Goal: Communication & Community: Answer question/provide support

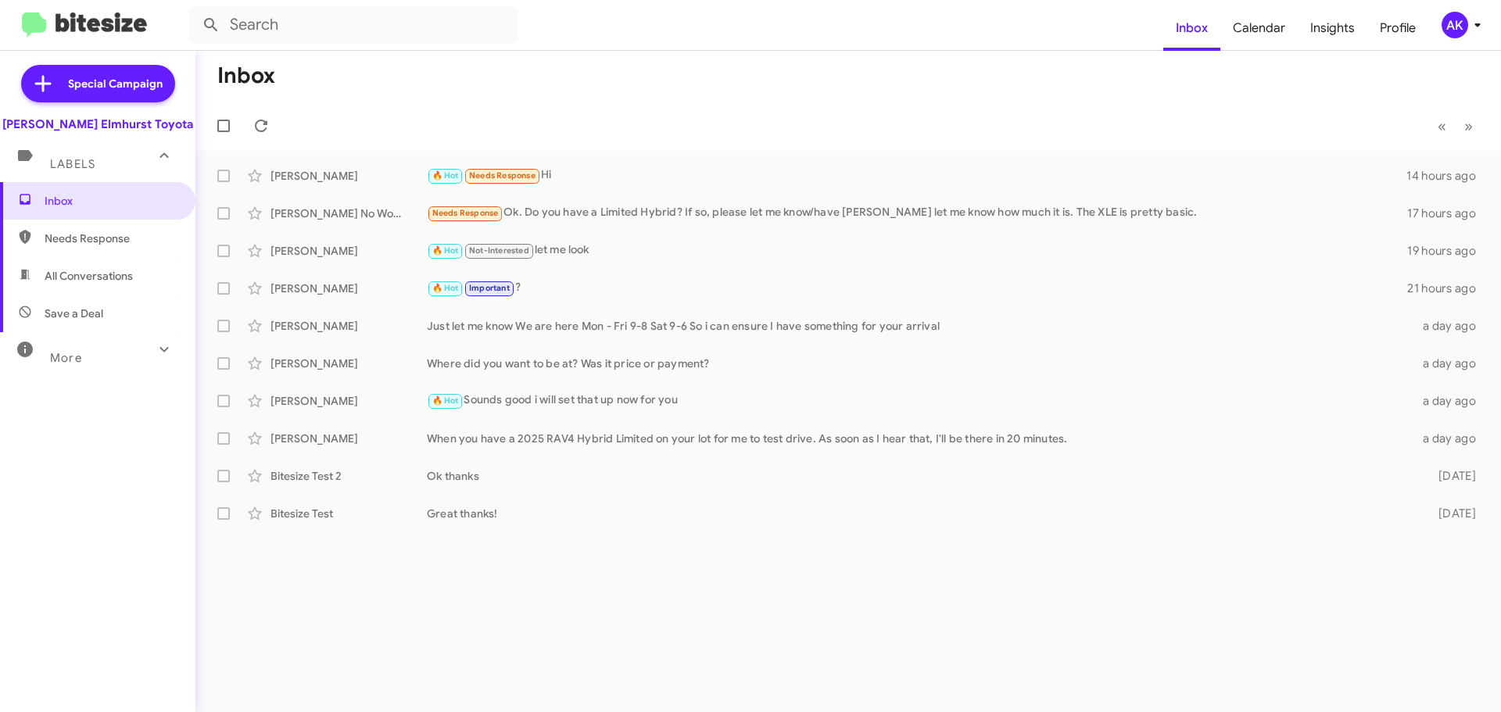
click at [93, 272] on span "All Conversations" at bounding box center [89, 276] width 88 height 16
type input "in:all-conversations"
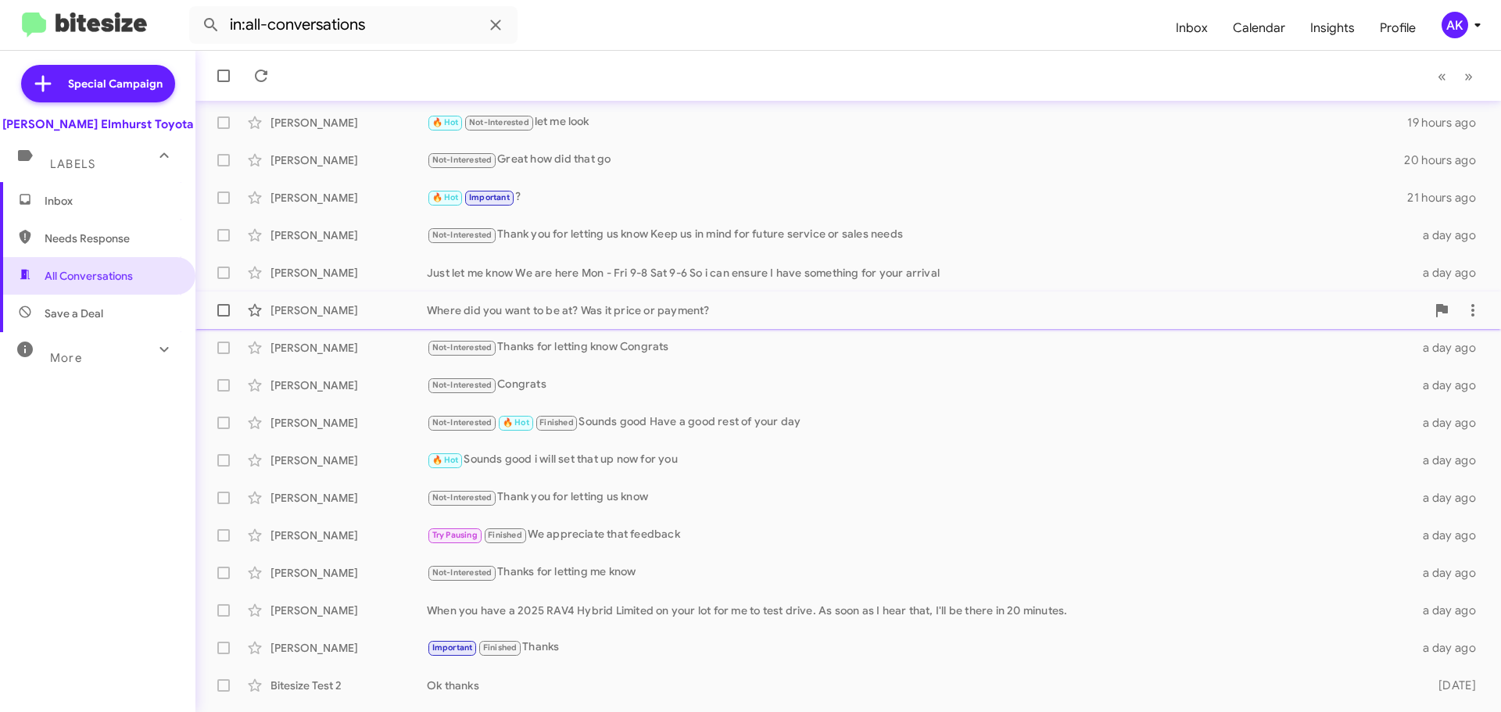
scroll to position [156, 0]
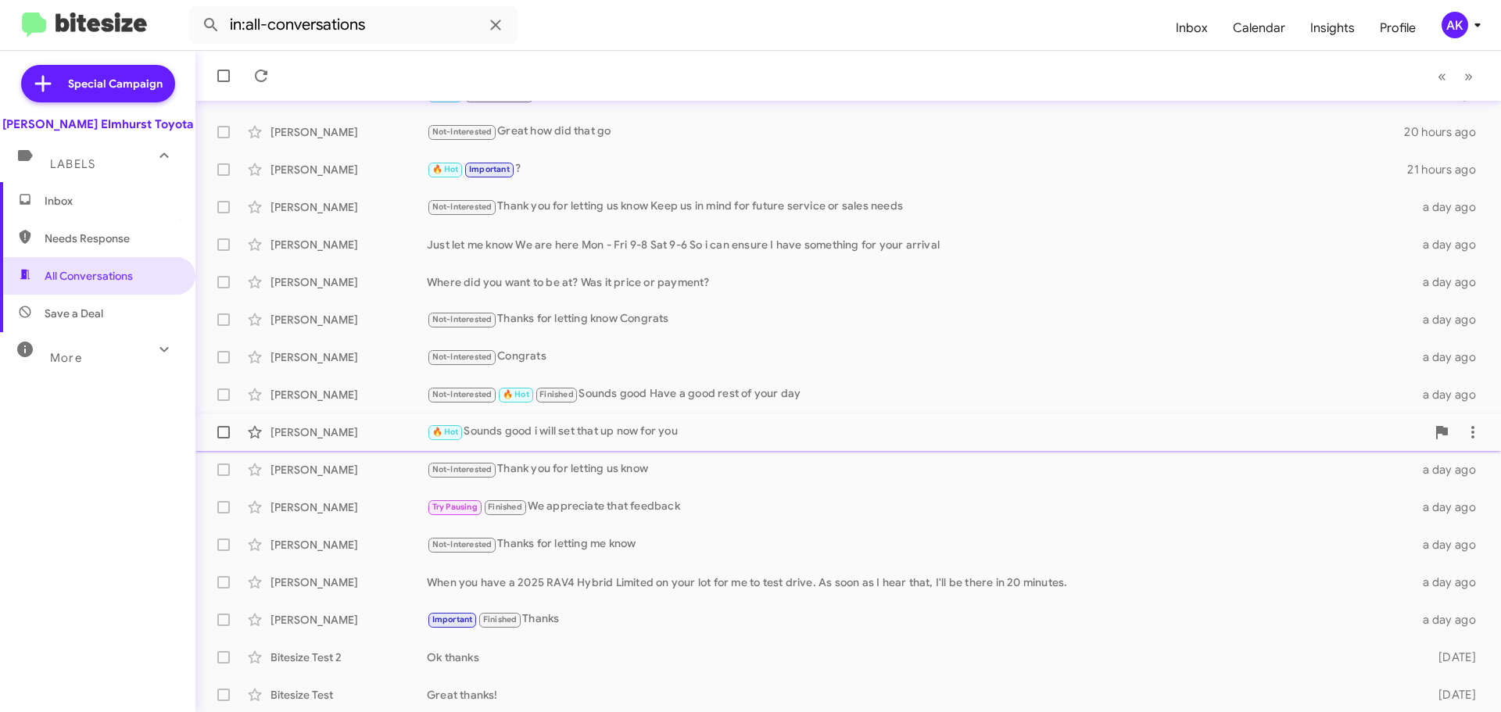
click at [322, 433] on div "[PERSON_NAME]" at bounding box center [348, 432] width 156 height 16
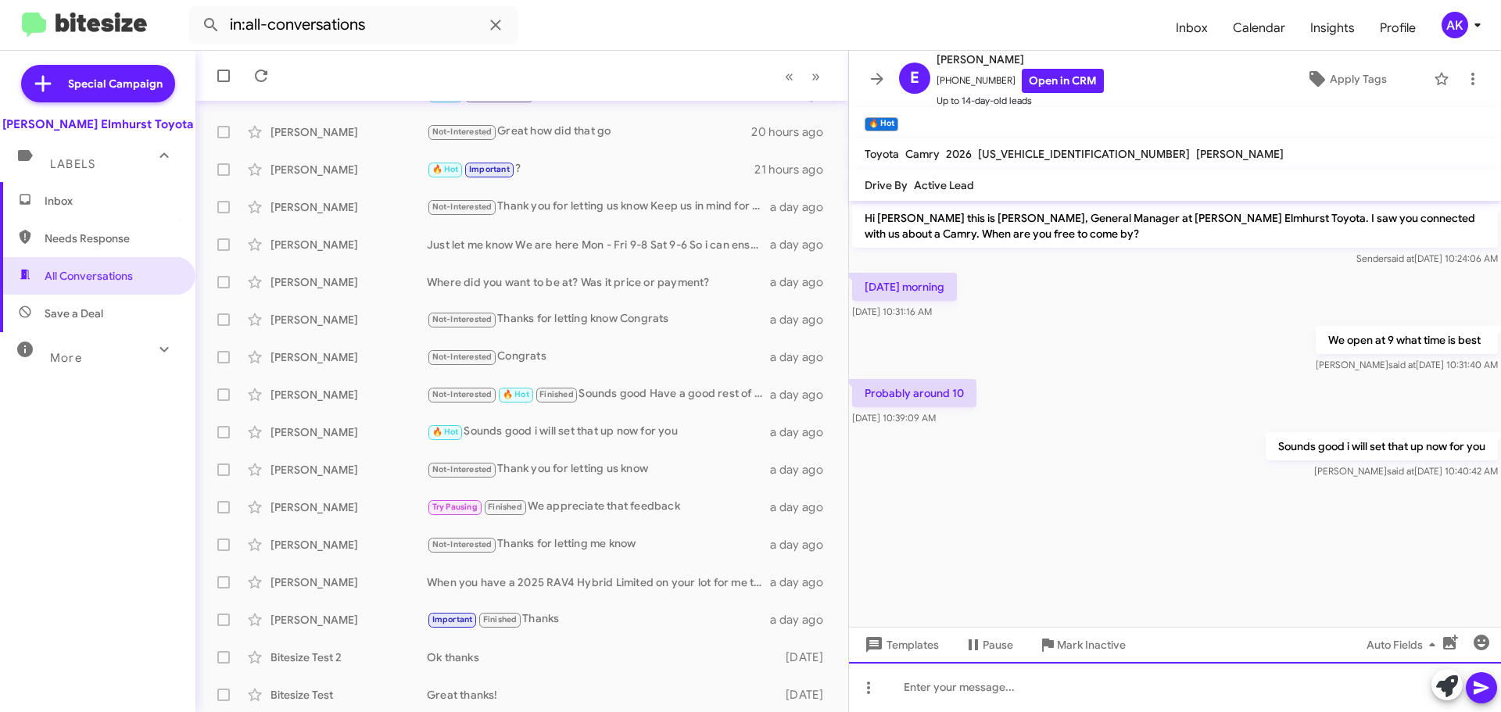
click at [1040, 703] on div at bounding box center [1175, 687] width 652 height 50
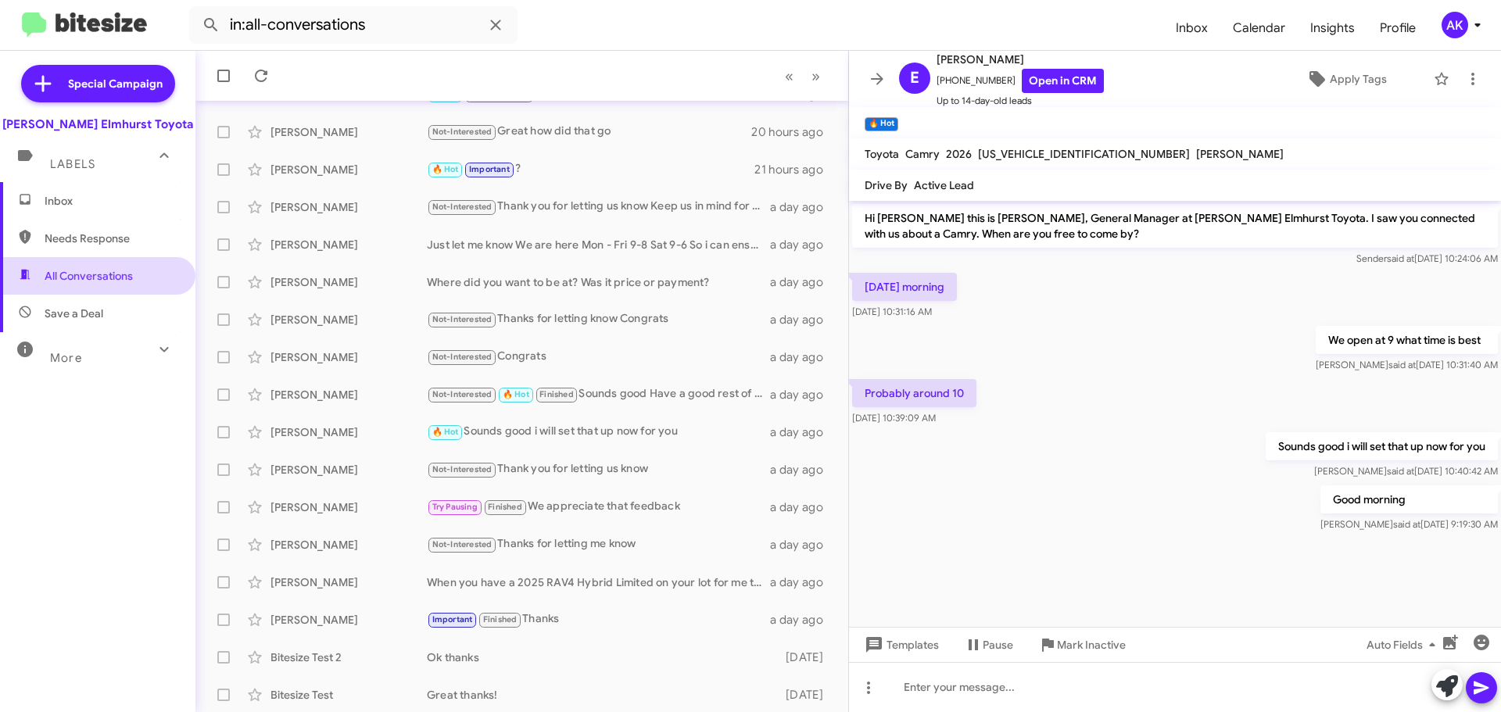
click at [74, 270] on span "All Conversations" at bounding box center [89, 276] width 88 height 16
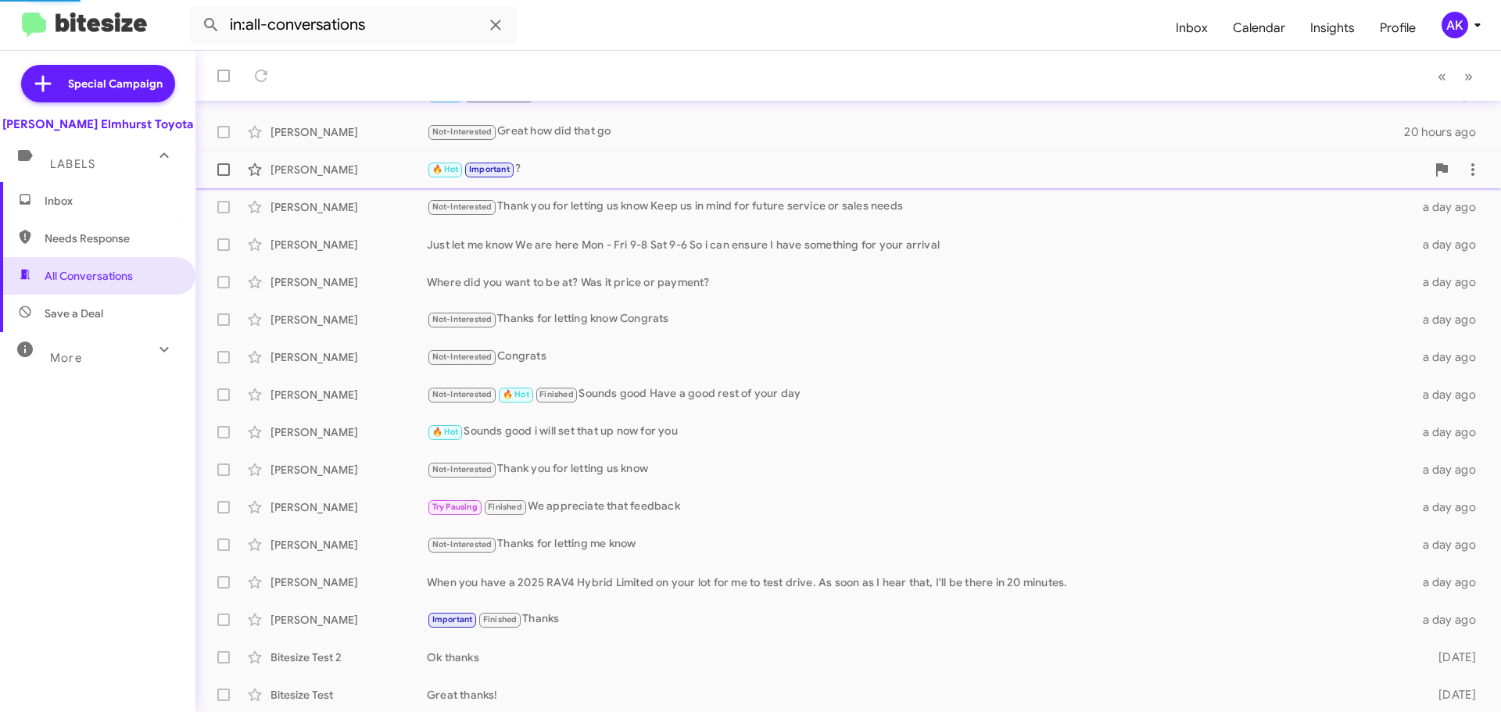
scroll to position [158, 0]
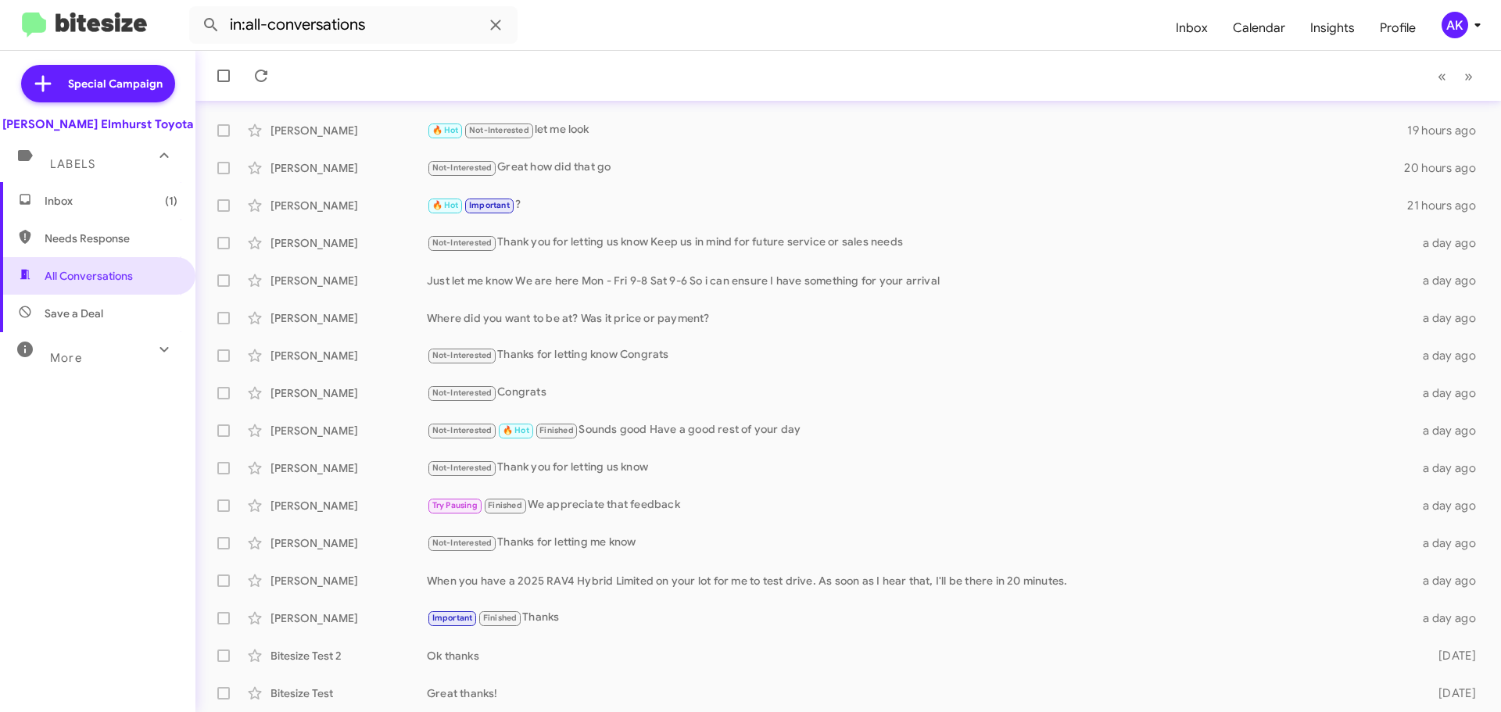
click at [73, 239] on span "Needs Response" at bounding box center [111, 239] width 133 height 16
type input "in:needs-response"
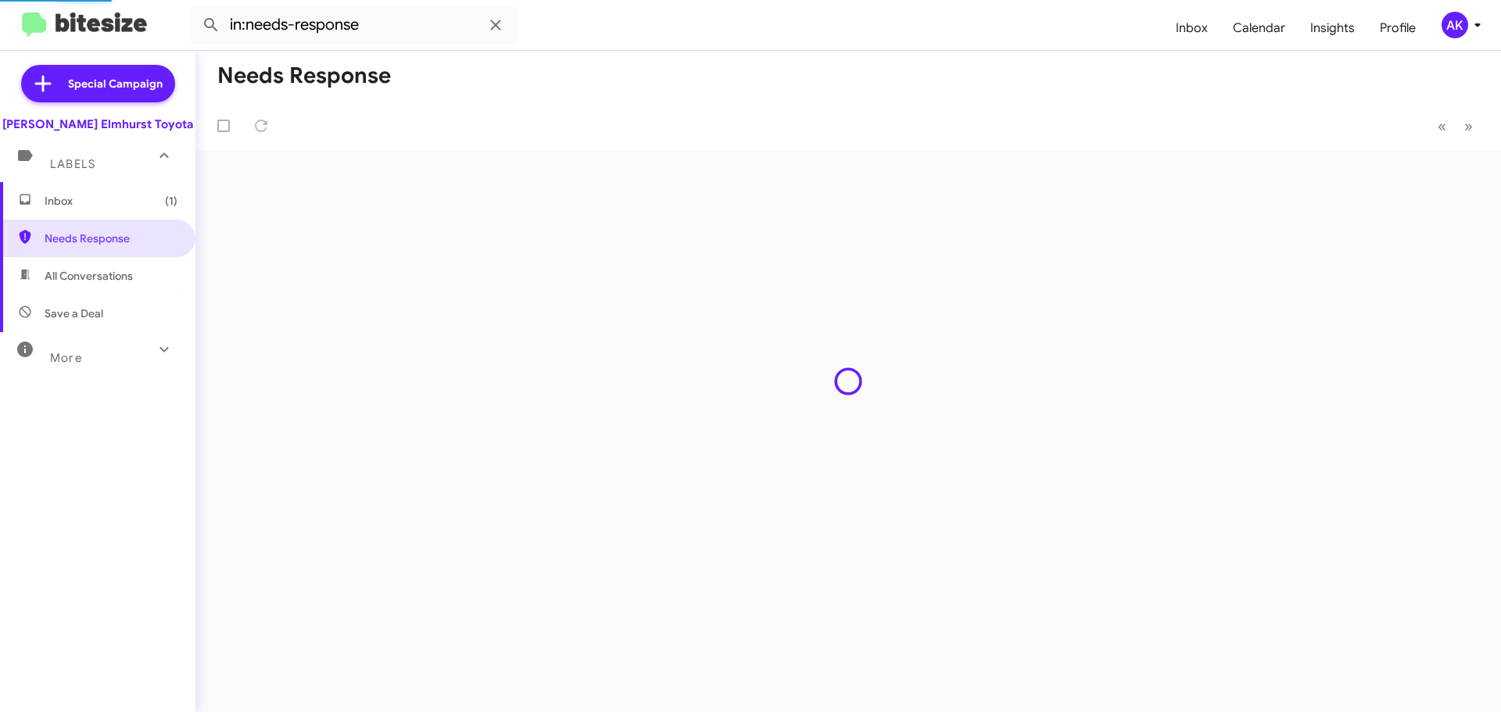
click at [91, 153] on div "Labels" at bounding box center [82, 157] width 139 height 29
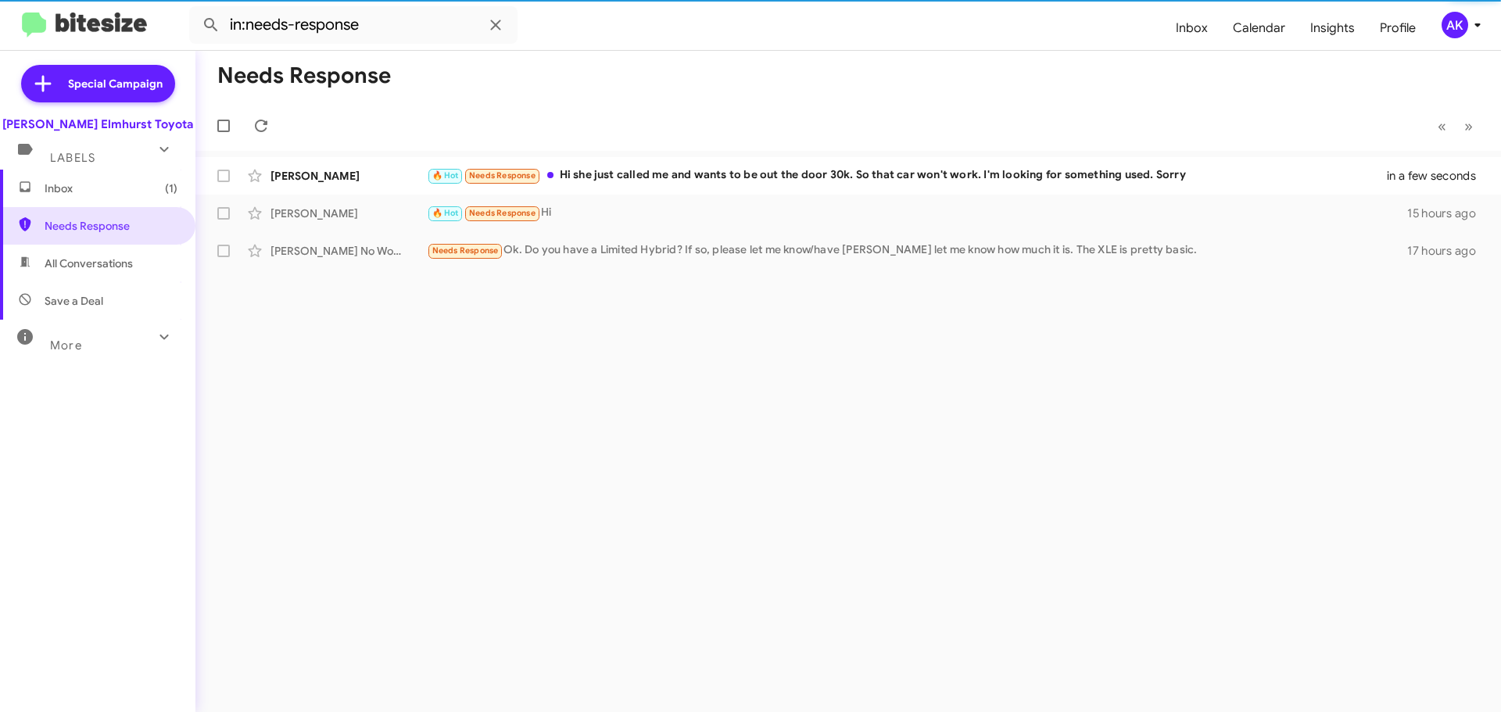
click at [91, 190] on div "Special Campaign [PERSON_NAME] Elmhurst Toyota Labels Inbox (1) Needs Response …" at bounding box center [97, 378] width 195 height 655
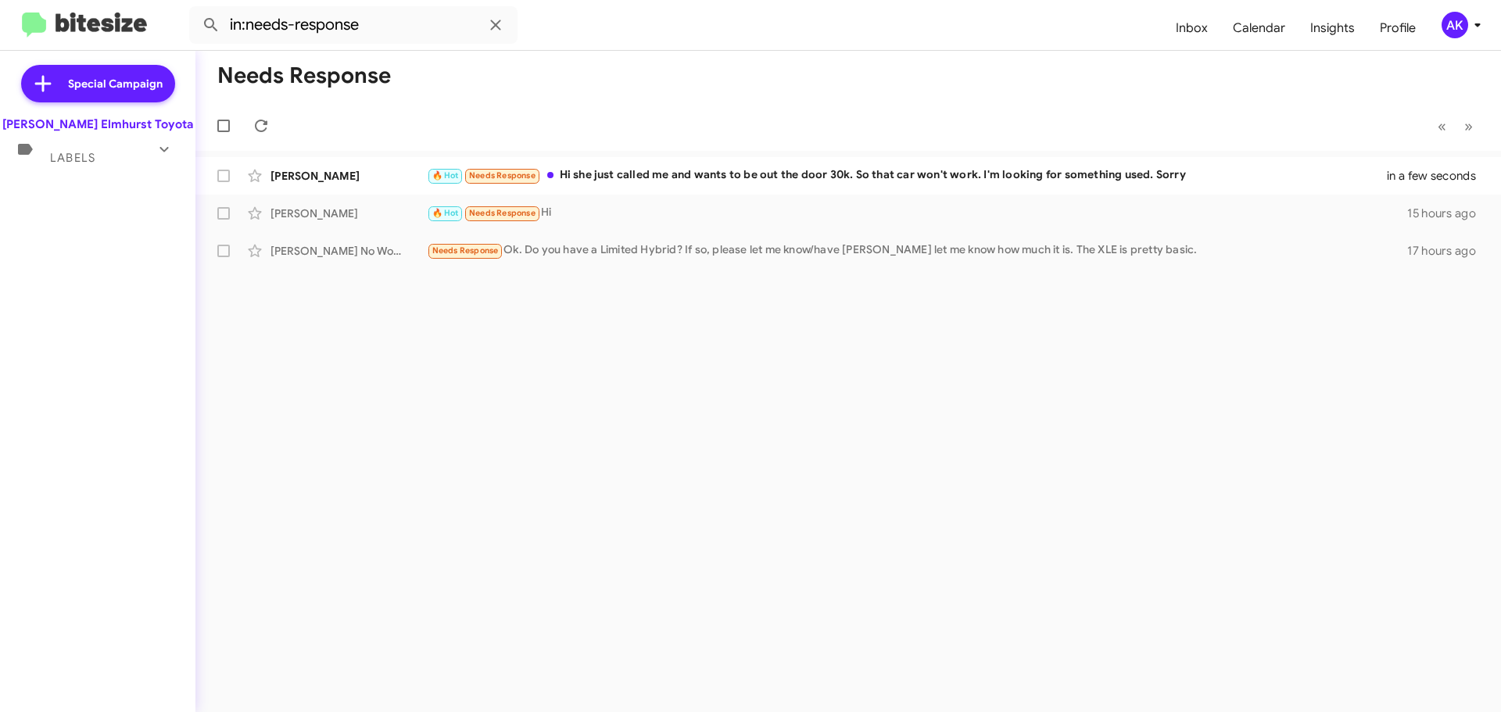
click at [96, 160] on div "Labels" at bounding box center [82, 151] width 139 height 29
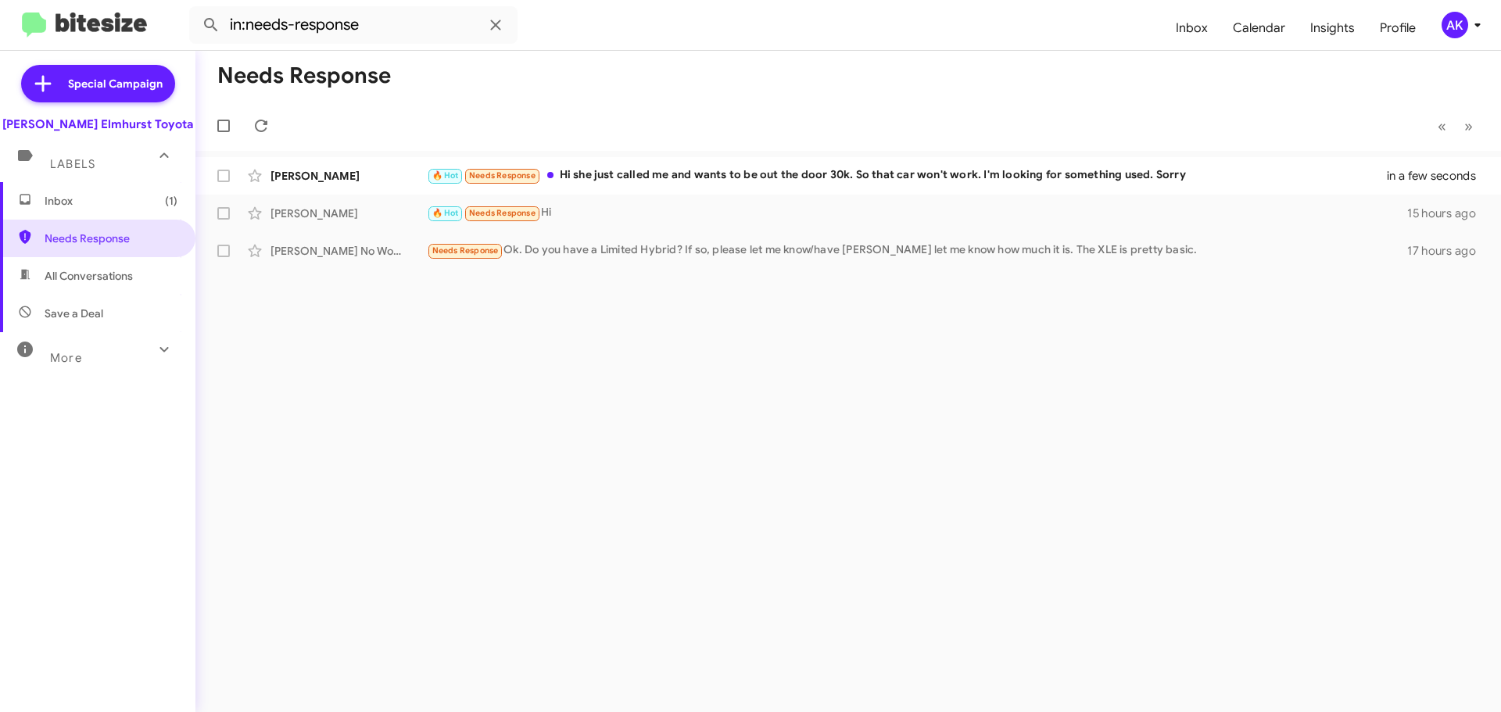
click at [96, 189] on span "Inbox (1)" at bounding box center [97, 201] width 195 height 38
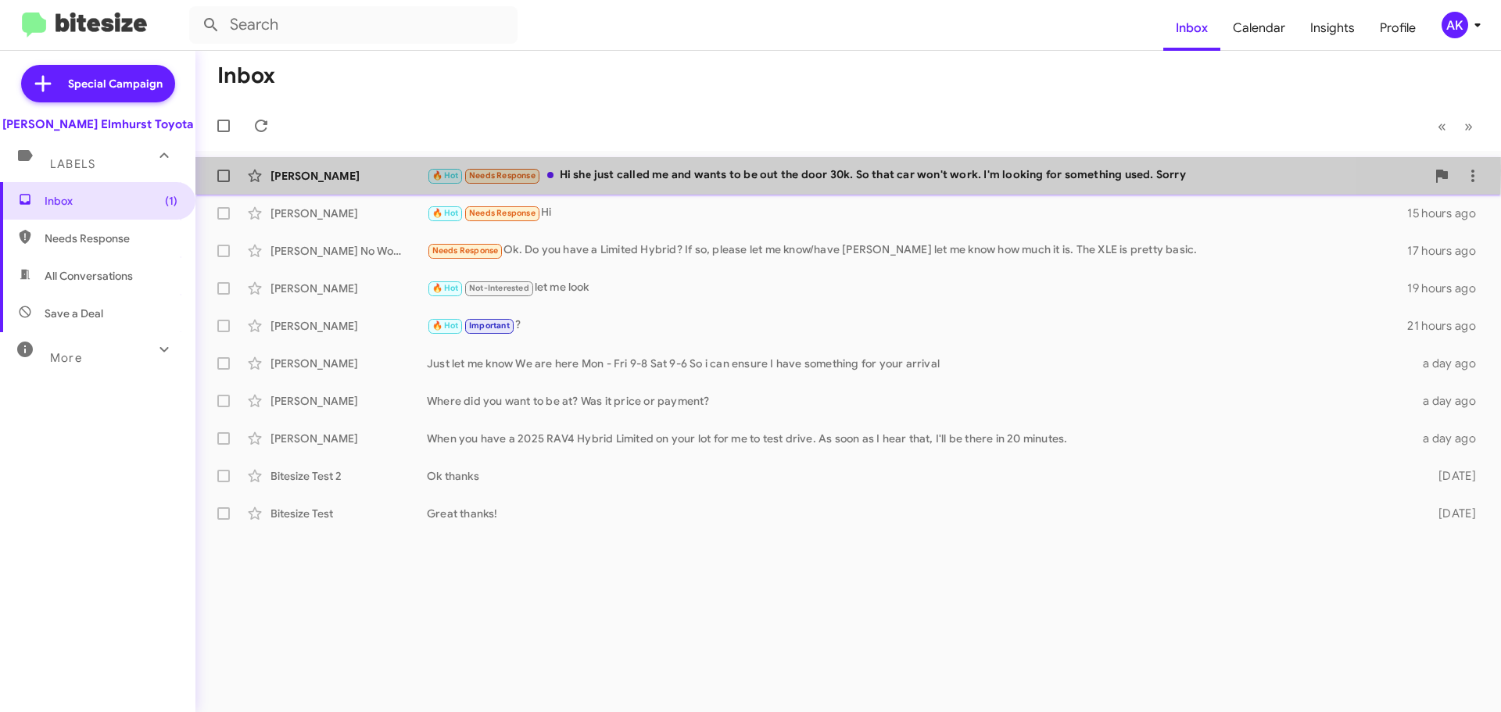
click at [634, 170] on div "🔥 Hot Needs Response Hi she just called me and wants to be out the door 30k. So…" at bounding box center [926, 175] width 999 height 18
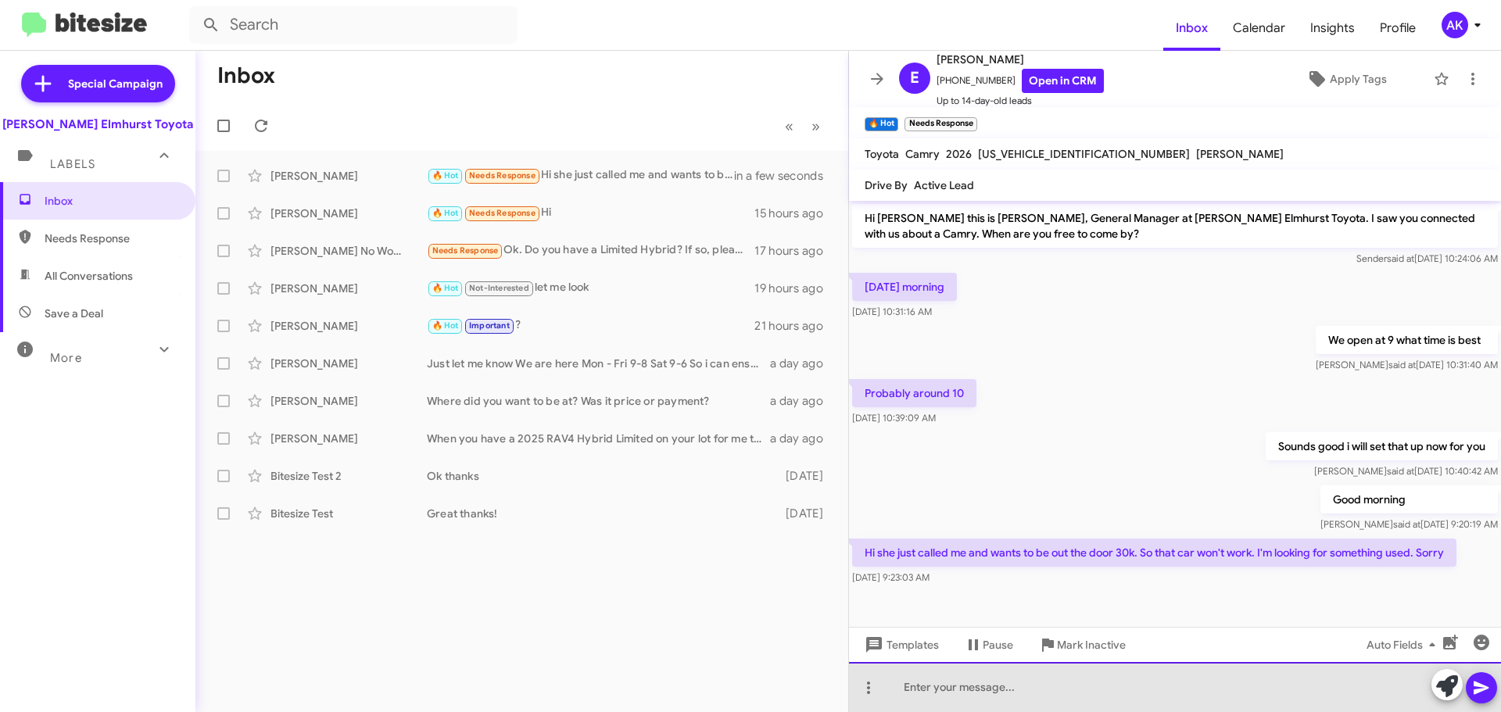
click at [998, 696] on div at bounding box center [1175, 687] width 652 height 50
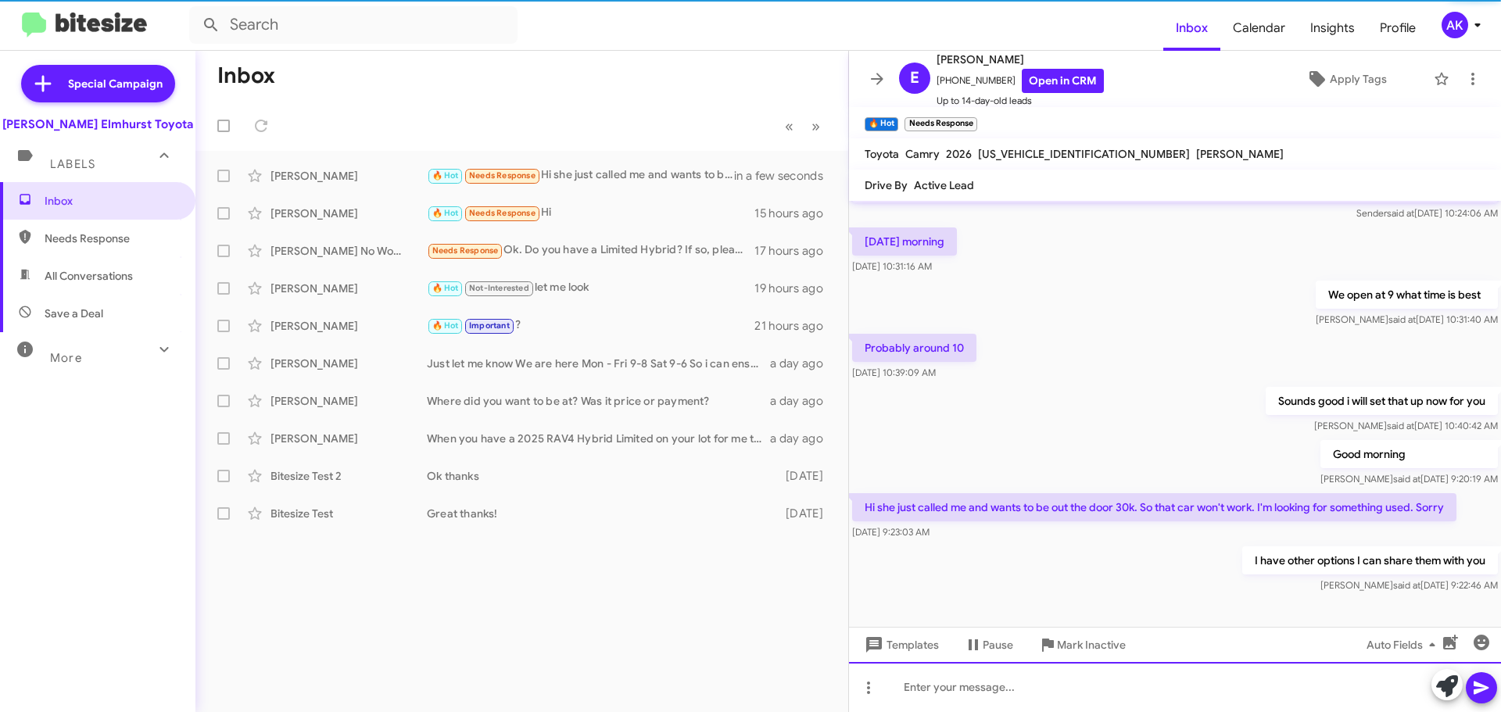
scroll to position [46, 0]
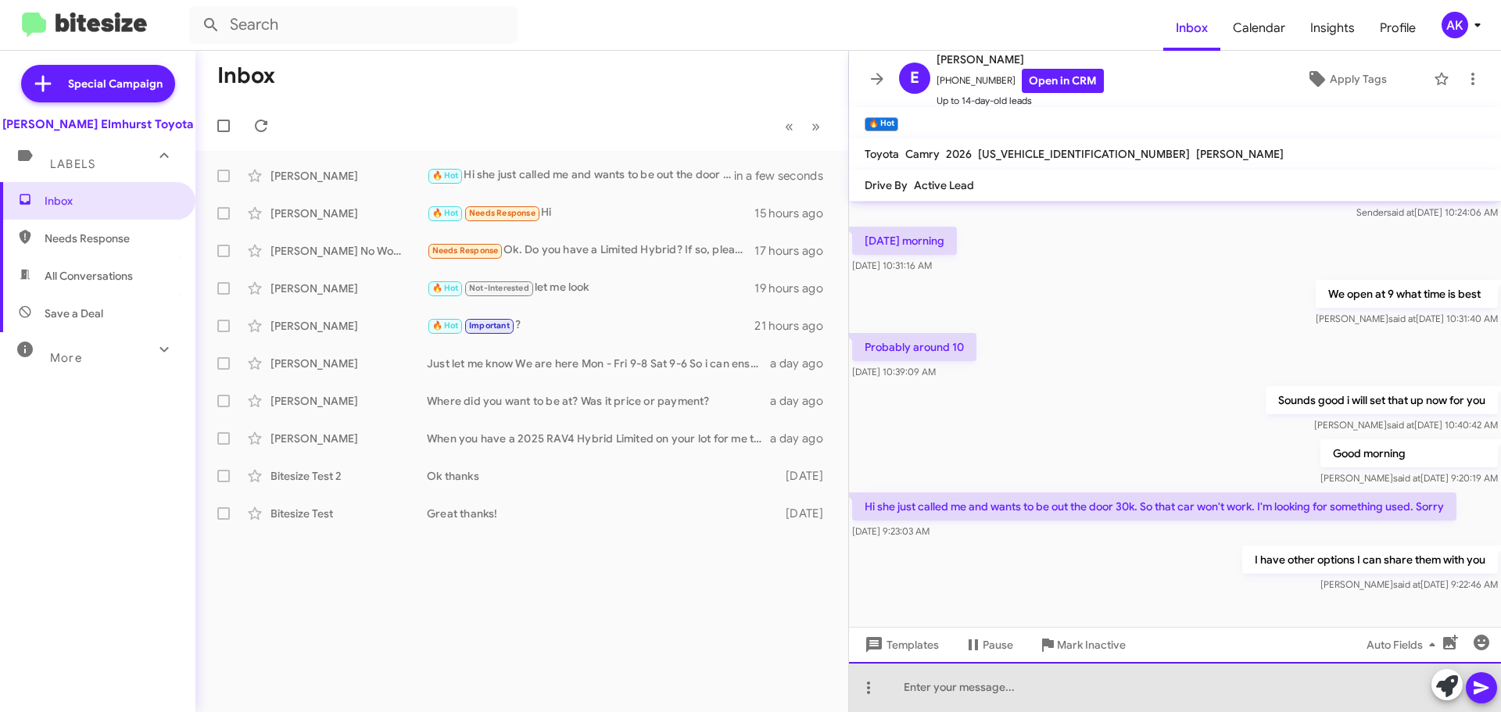
click at [969, 697] on div at bounding box center [1175, 687] width 652 height 50
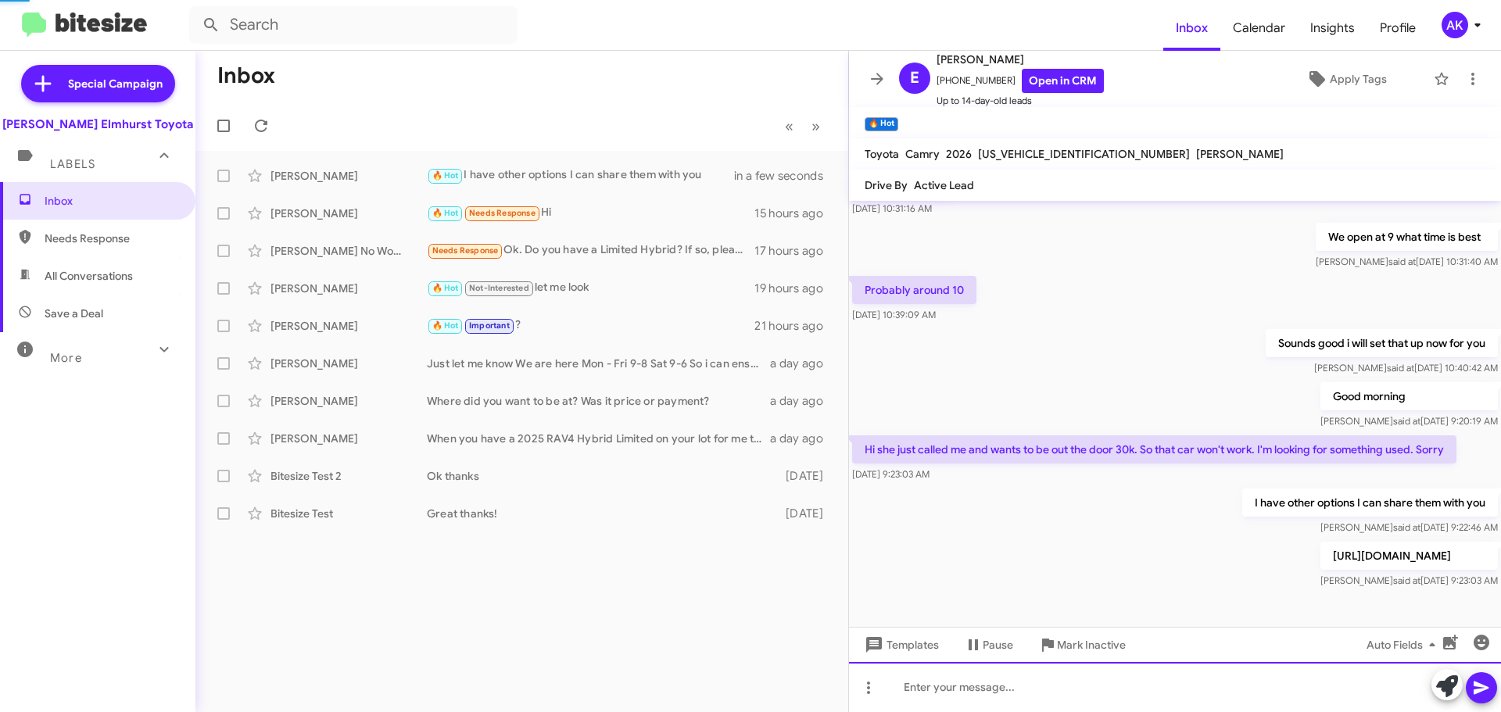
scroll to position [0, 0]
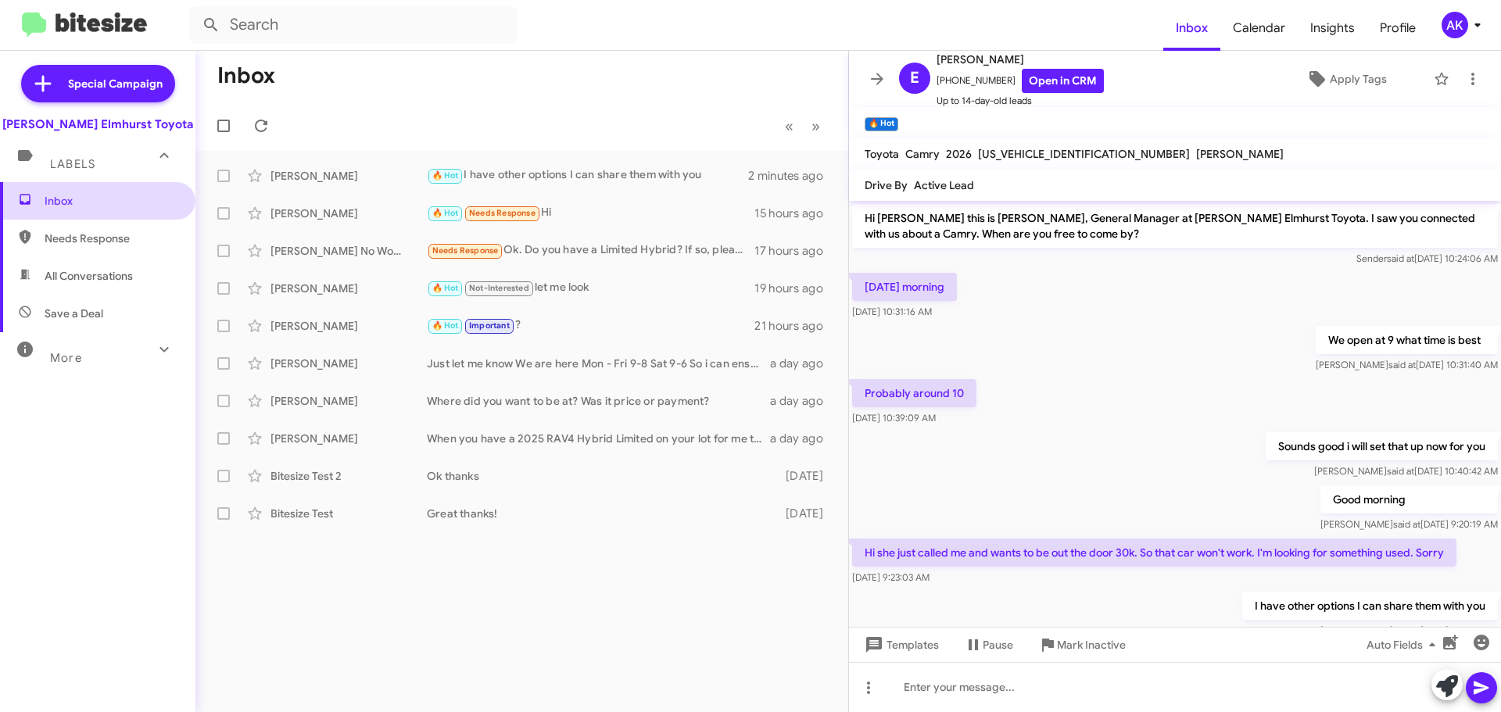
click at [76, 195] on span "Inbox" at bounding box center [111, 201] width 133 height 16
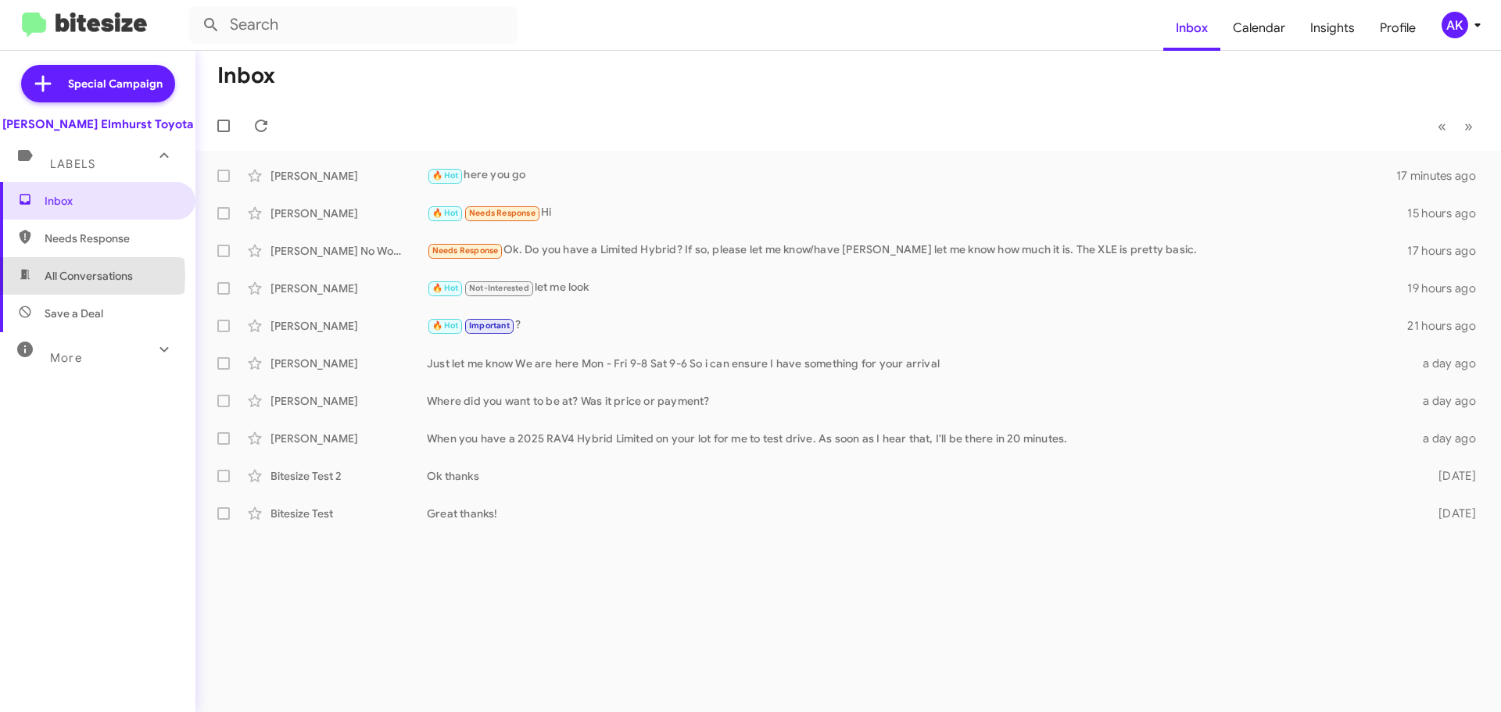
click at [46, 277] on span "All Conversations" at bounding box center [89, 276] width 88 height 16
type input "in:all-conversations"
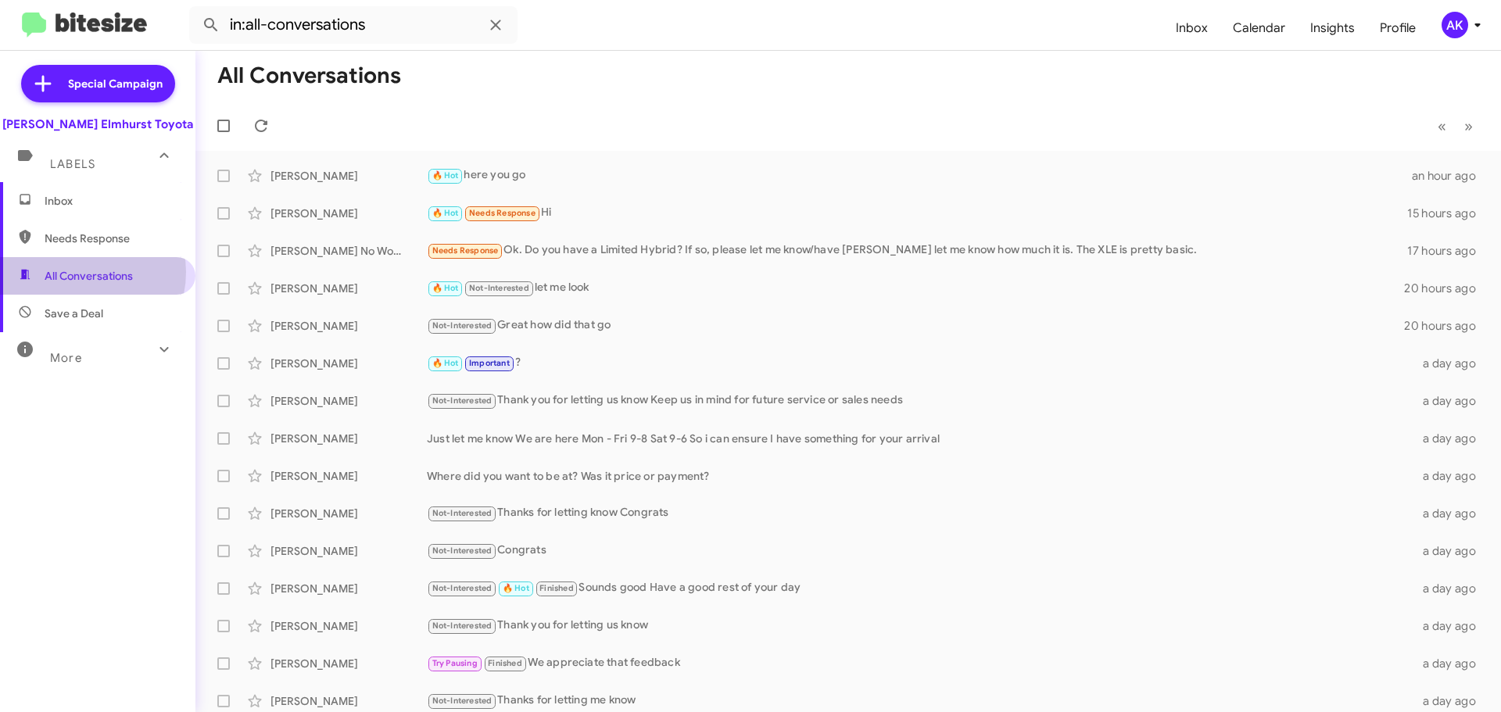
click at [77, 272] on span "All Conversations" at bounding box center [89, 276] width 88 height 16
click at [82, 193] on span "Inbox" at bounding box center [111, 201] width 133 height 16
